Goal: Use online tool/utility: Use online tool/utility

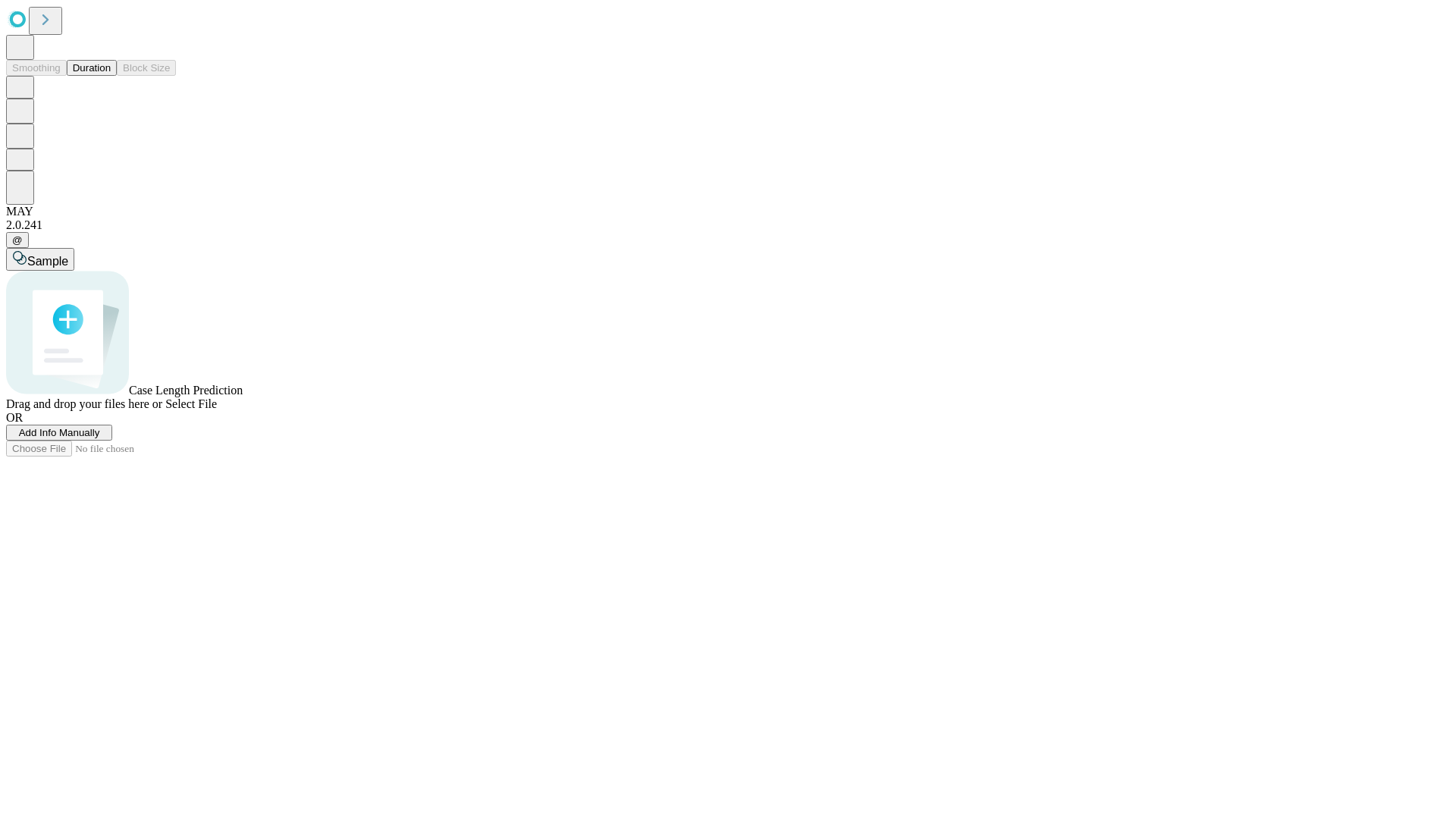
click at [111, 75] on button "Duration" at bounding box center [92, 68] width 50 height 16
click at [100, 438] on span "Add Info Manually" at bounding box center [59, 432] width 81 height 12
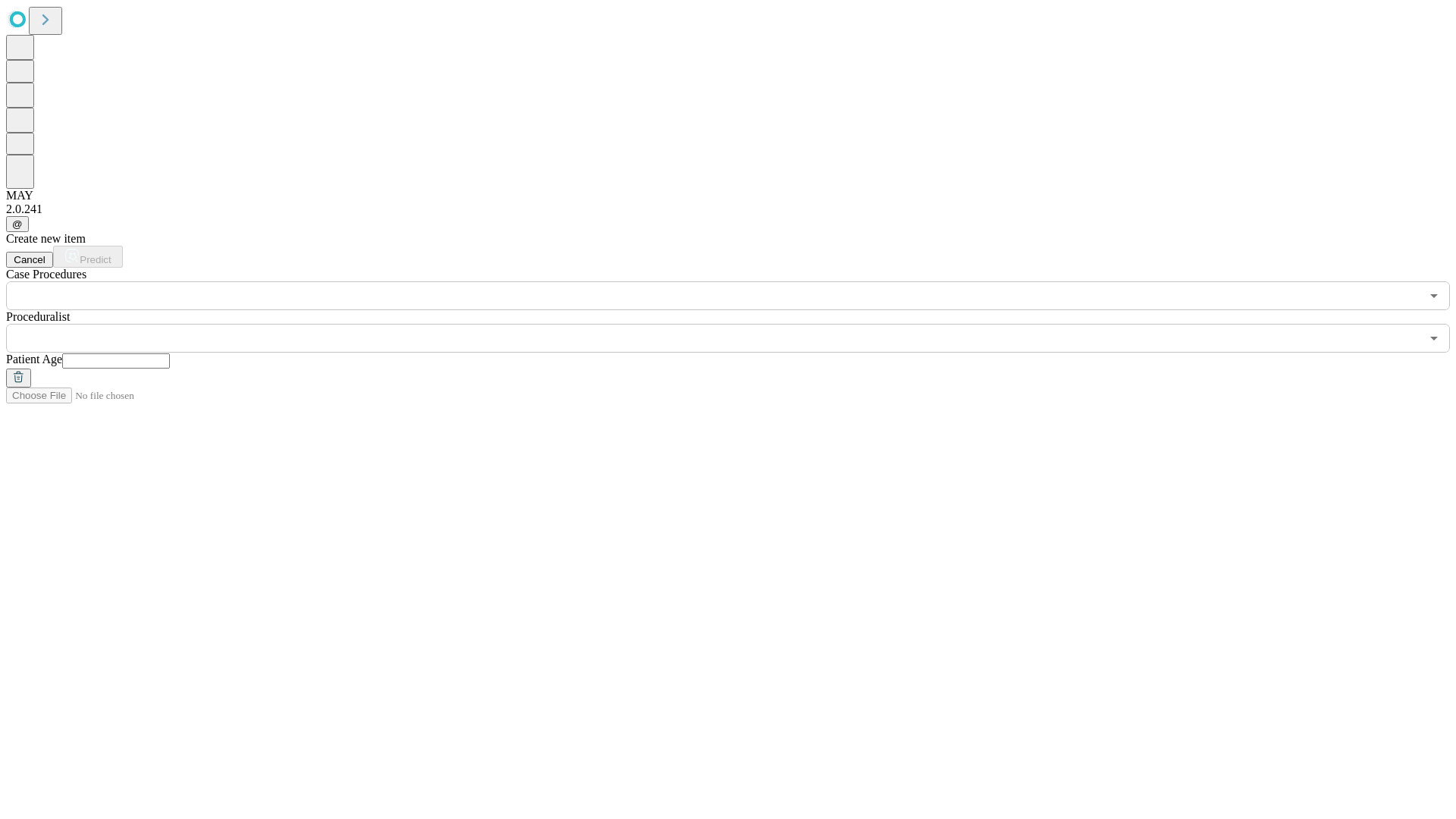
click at [170, 353] on input "text" at bounding box center [116, 360] width 107 height 15
type input "**"
click at [739, 324] on input "text" at bounding box center [714, 338] width 1415 height 29
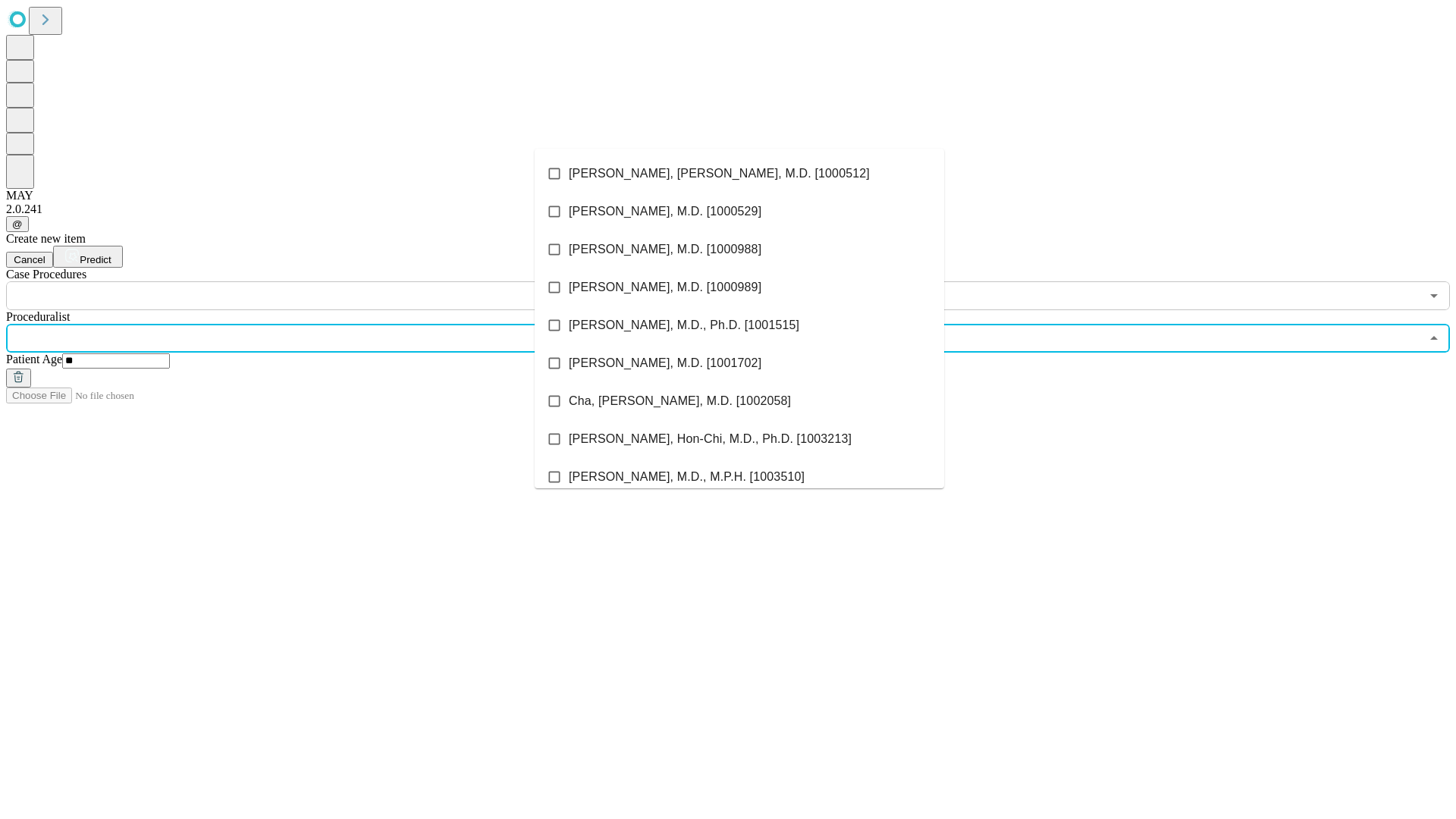
click at [739, 173] on li "[PERSON_NAME], [PERSON_NAME], M.D. [1000512]" at bounding box center [739, 173] width 409 height 38
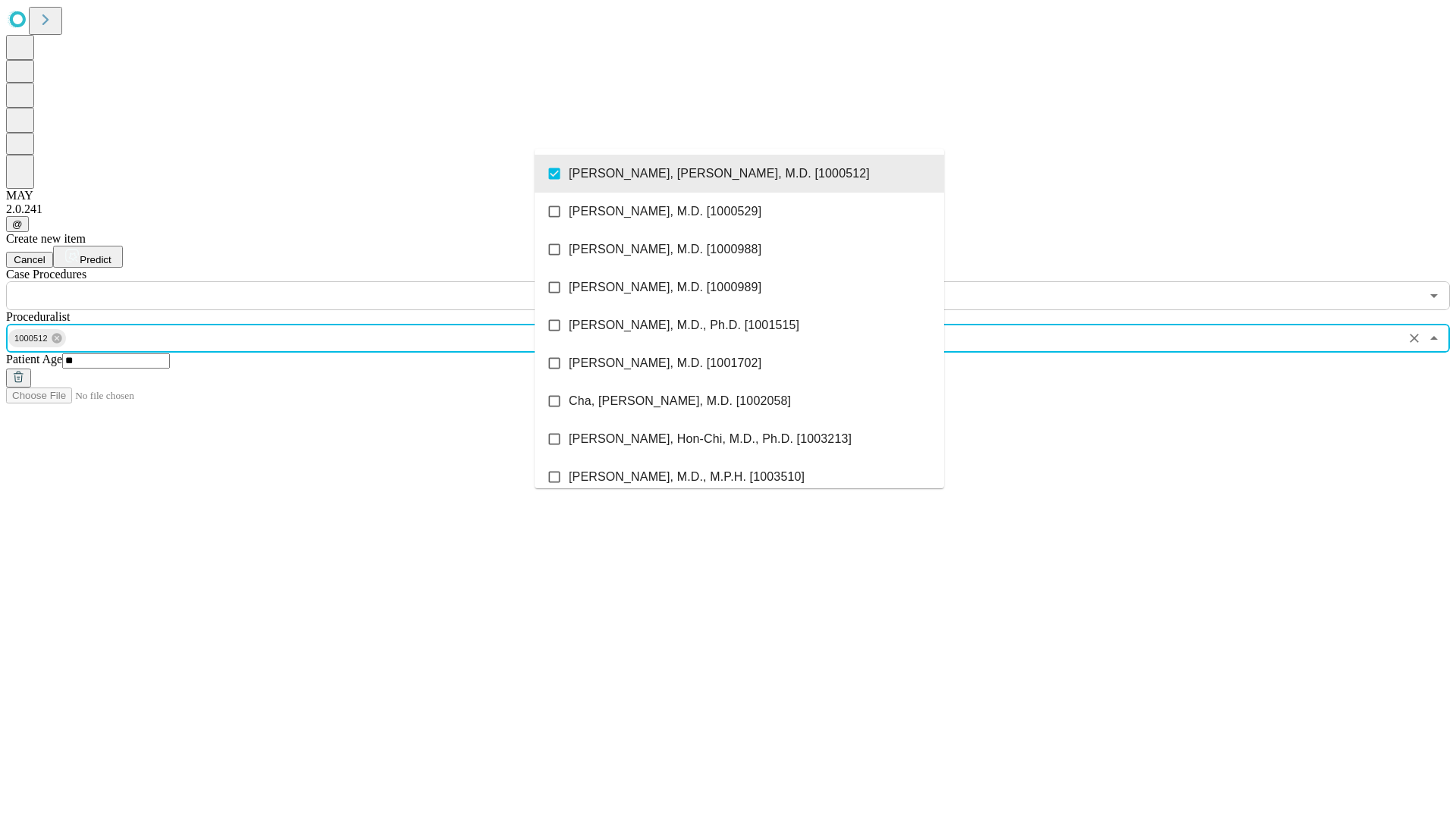
click at [318, 282] on input "text" at bounding box center [714, 296] width 1415 height 29
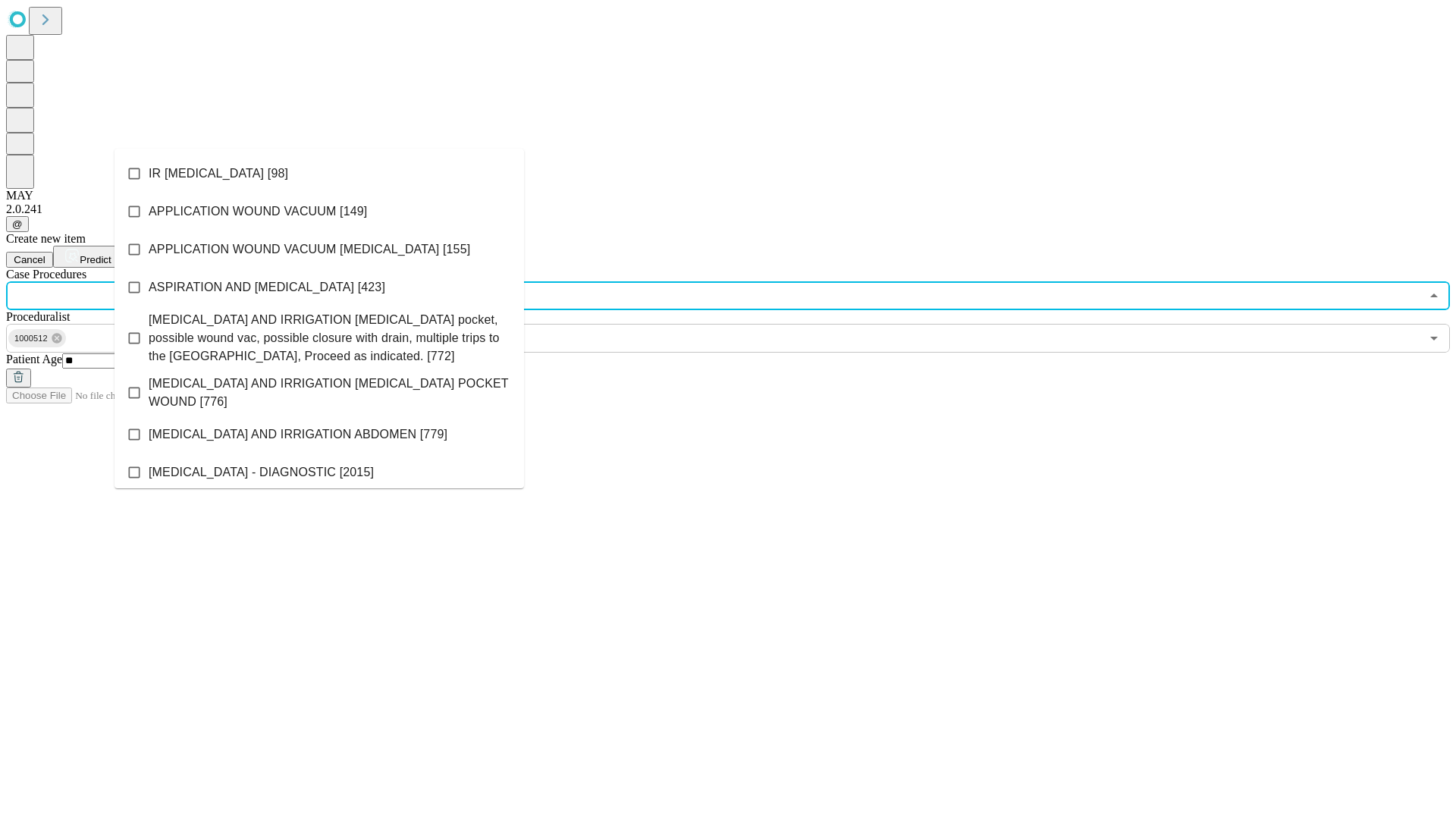
click at [319, 173] on li "IR [MEDICAL_DATA] [98]" at bounding box center [319, 173] width 409 height 38
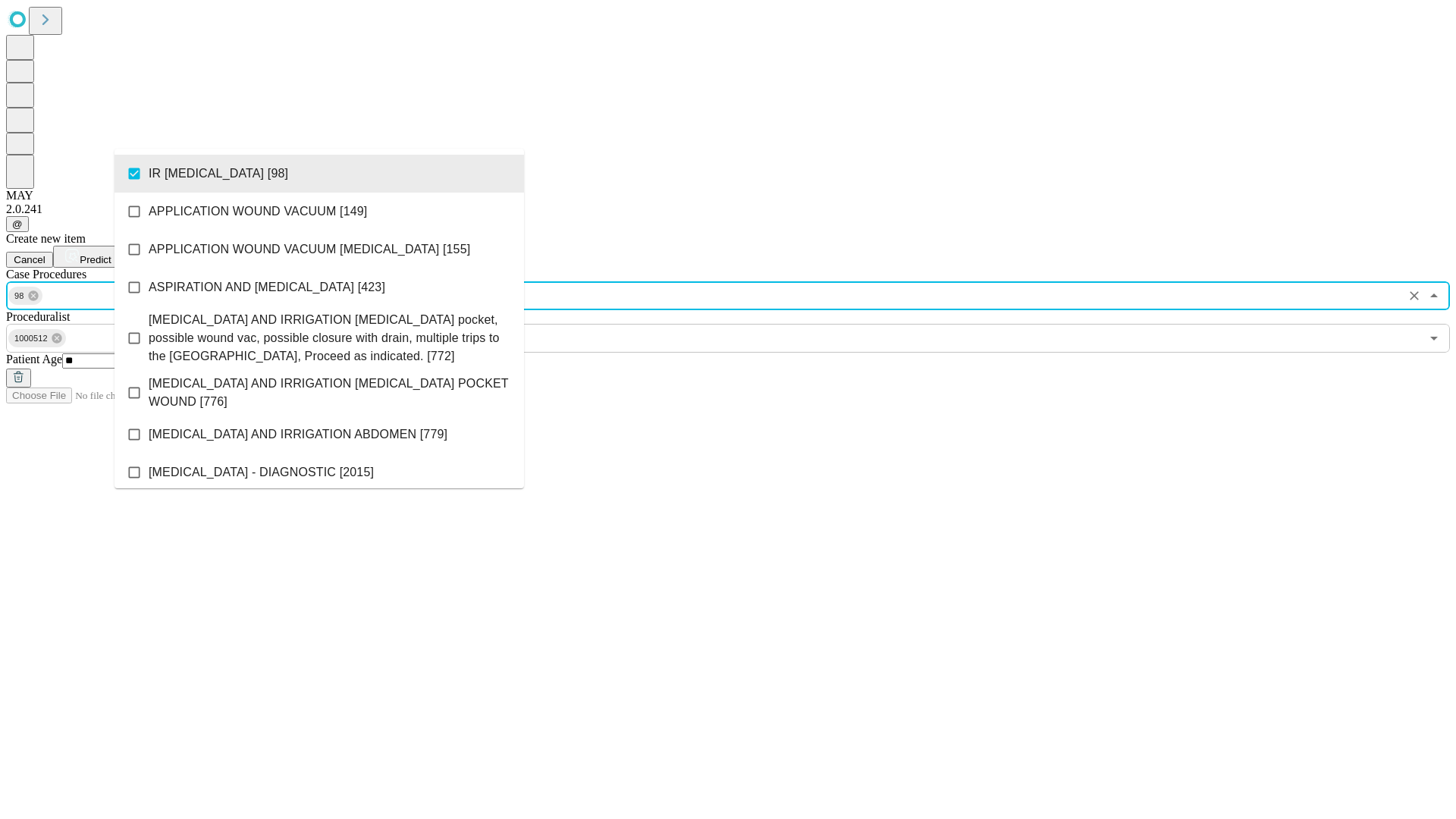
click at [111, 254] on span "Predict" at bounding box center [95, 259] width 31 height 12
